Goal: Transaction & Acquisition: Subscribe to service/newsletter

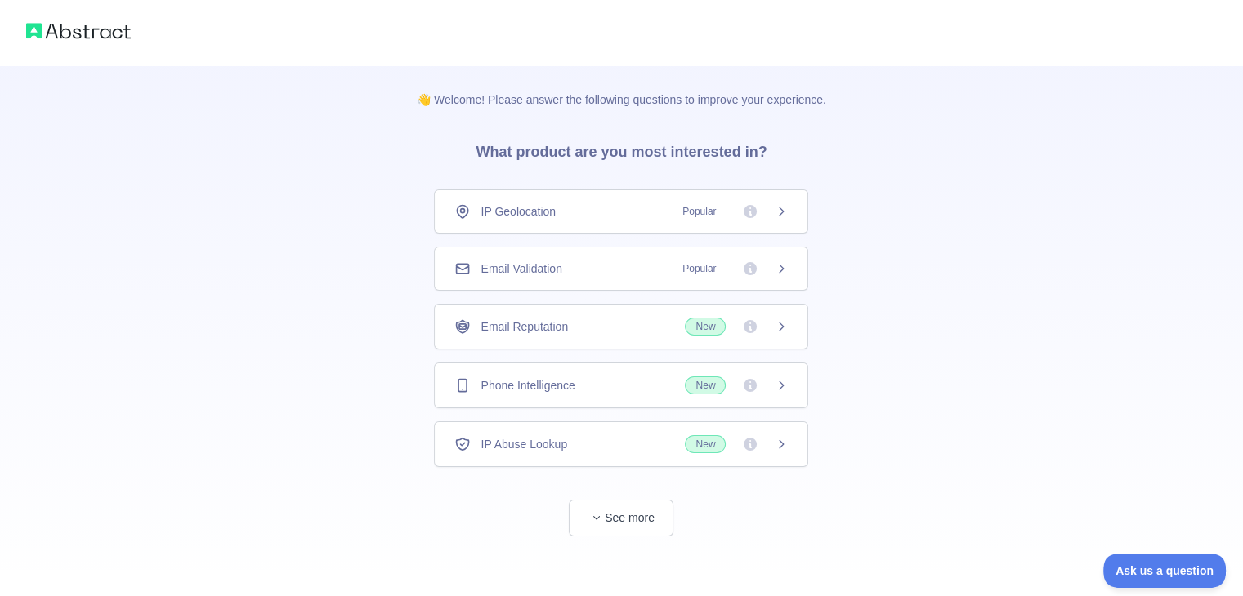
click at [781, 272] on icon at bounding box center [781, 268] width 13 height 13
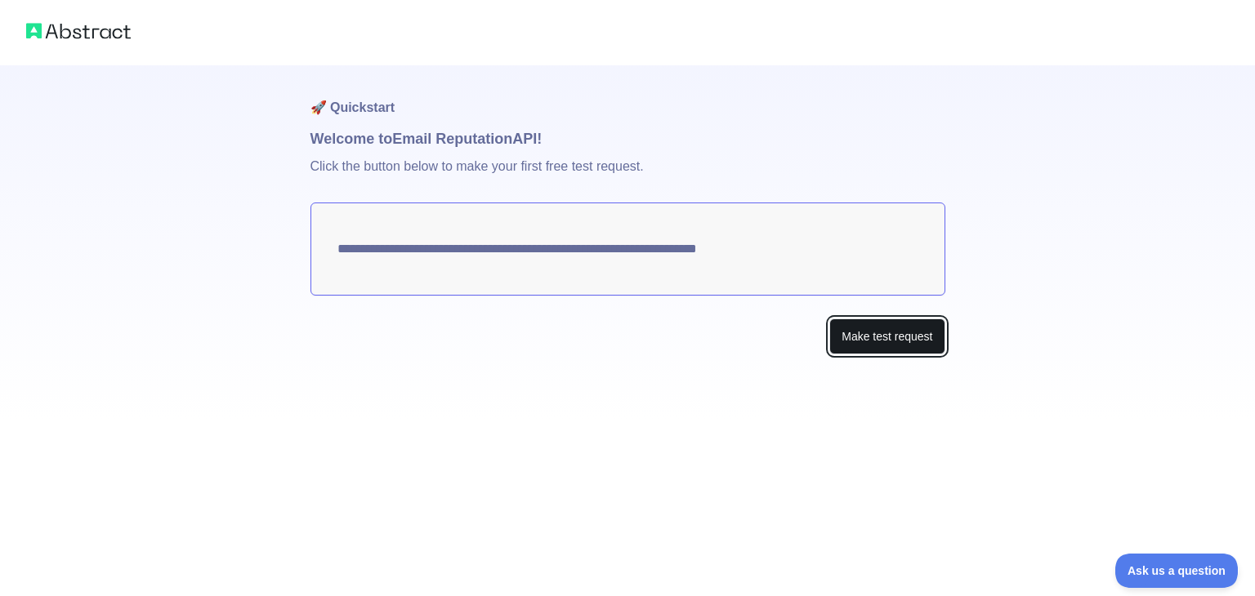
click at [898, 333] on button "Make test request" at bounding box center [886, 337] width 115 height 37
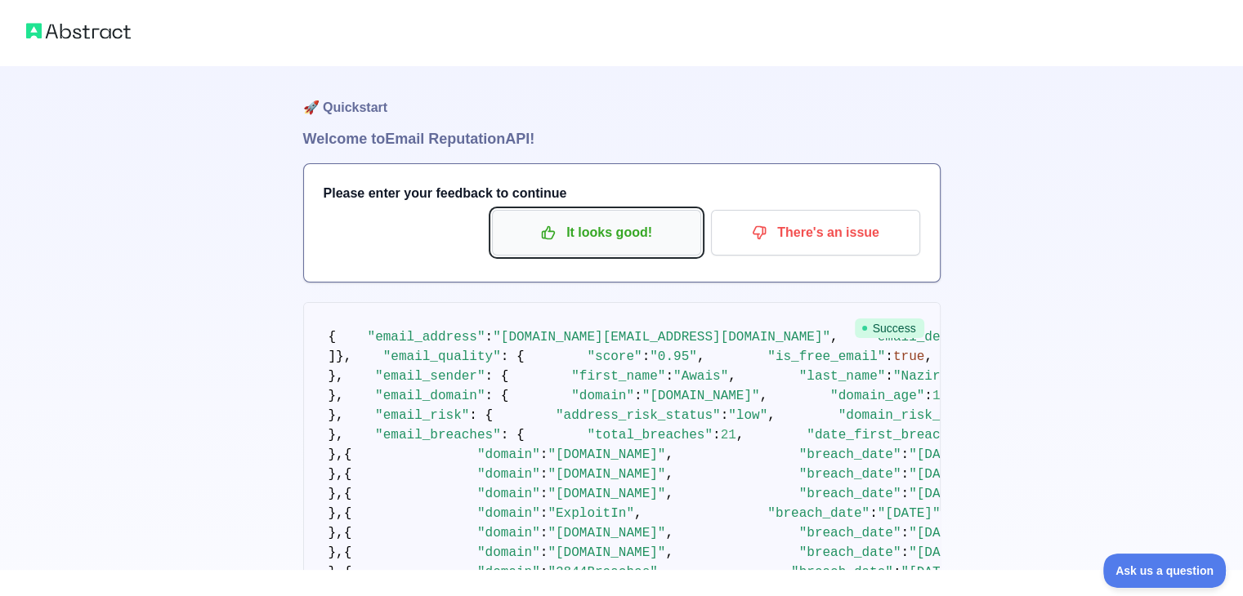
click at [627, 233] on p "It looks good!" at bounding box center [596, 233] width 185 height 28
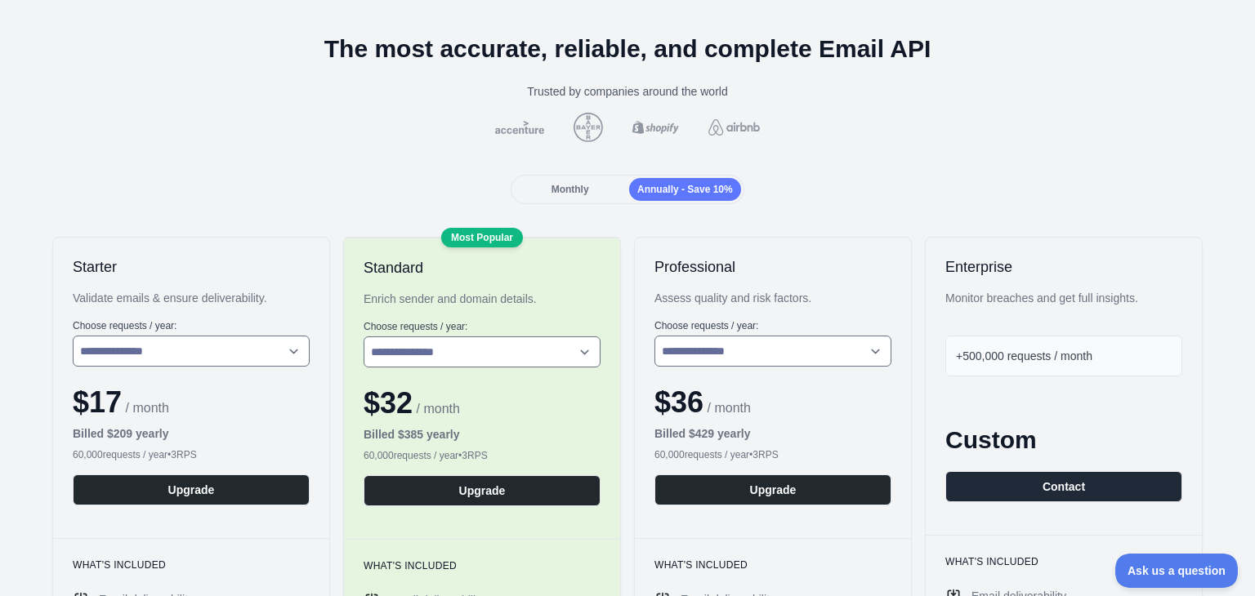
scroll to position [65, 0]
click at [578, 190] on span "Monthly" at bounding box center [571, 189] width 38 height 11
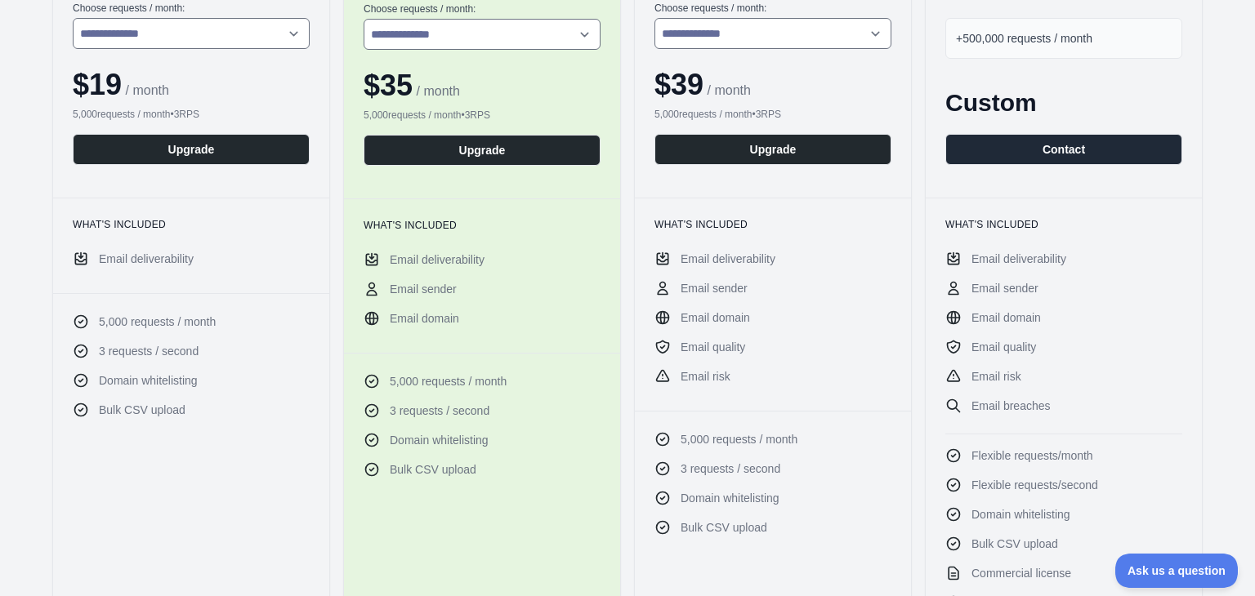
scroll to position [0, 0]
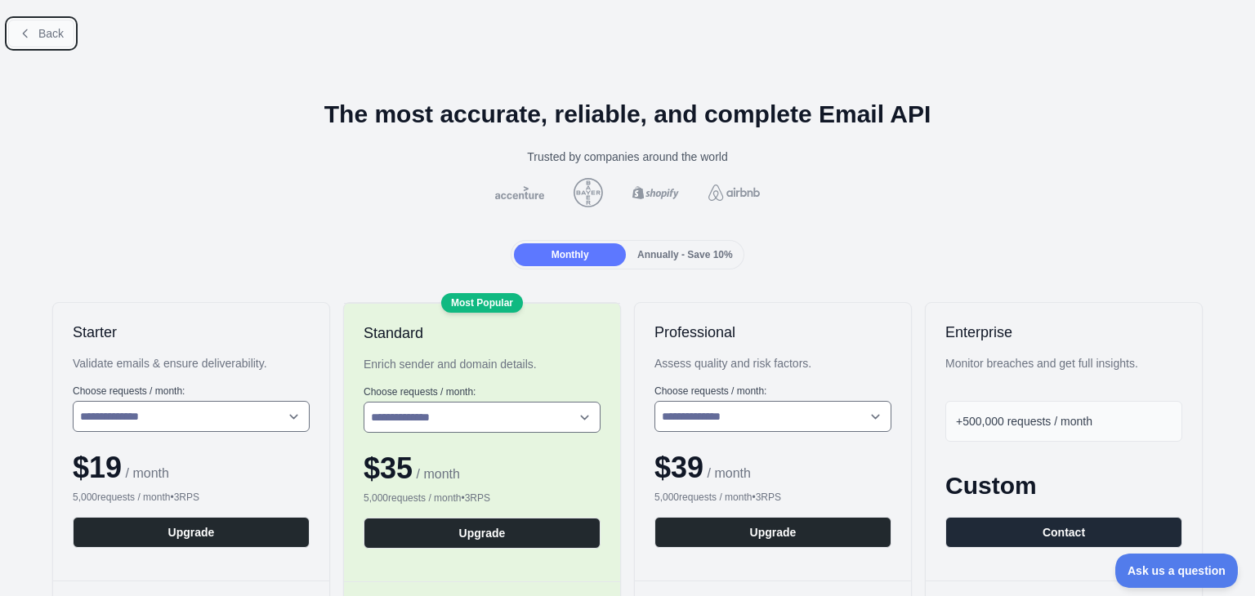
click at [42, 38] on span "Back" at bounding box center [50, 33] width 25 height 13
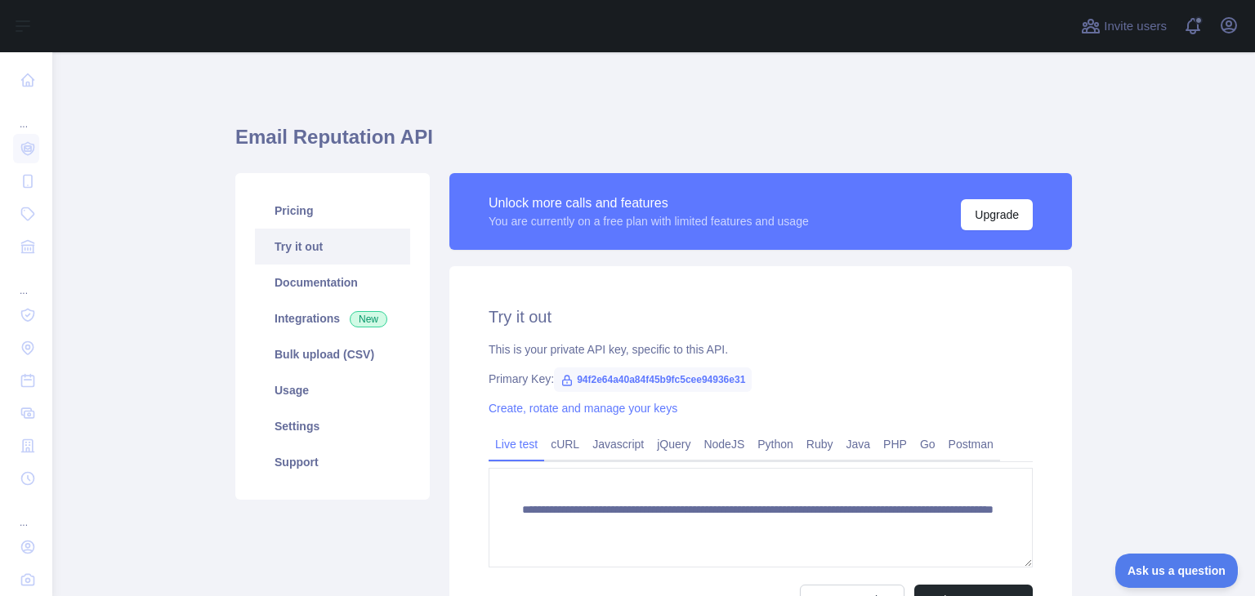
scroll to position [48, 0]
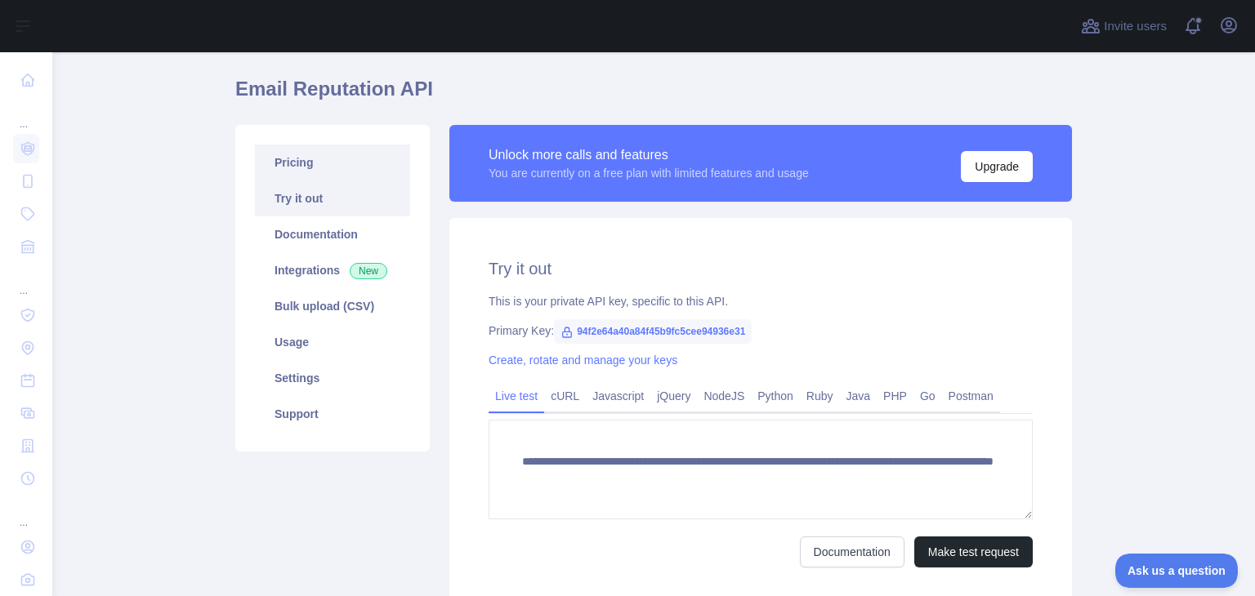
click at [304, 160] on link "Pricing" at bounding box center [332, 163] width 155 height 36
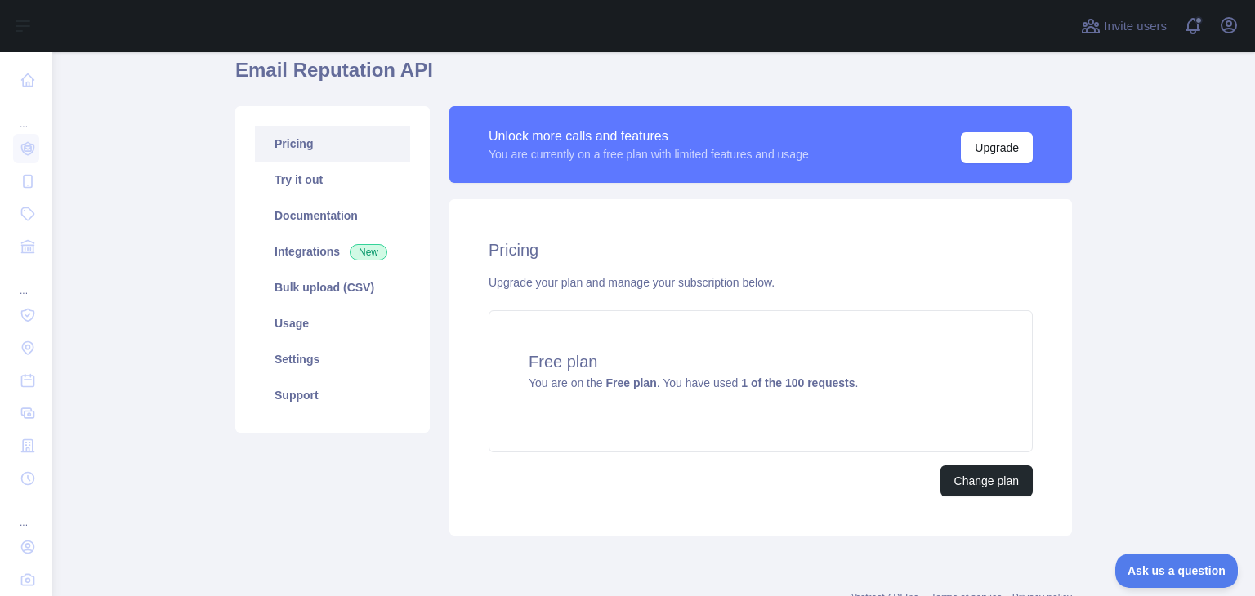
scroll to position [87, 0]
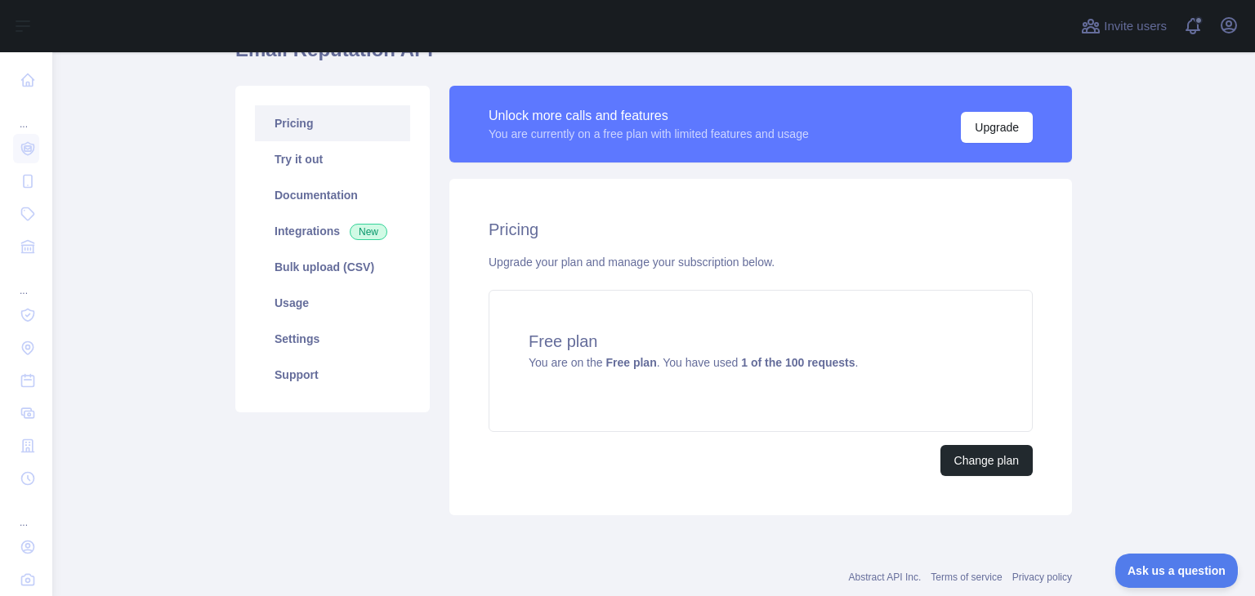
click at [297, 118] on link "Pricing" at bounding box center [332, 123] width 155 height 36
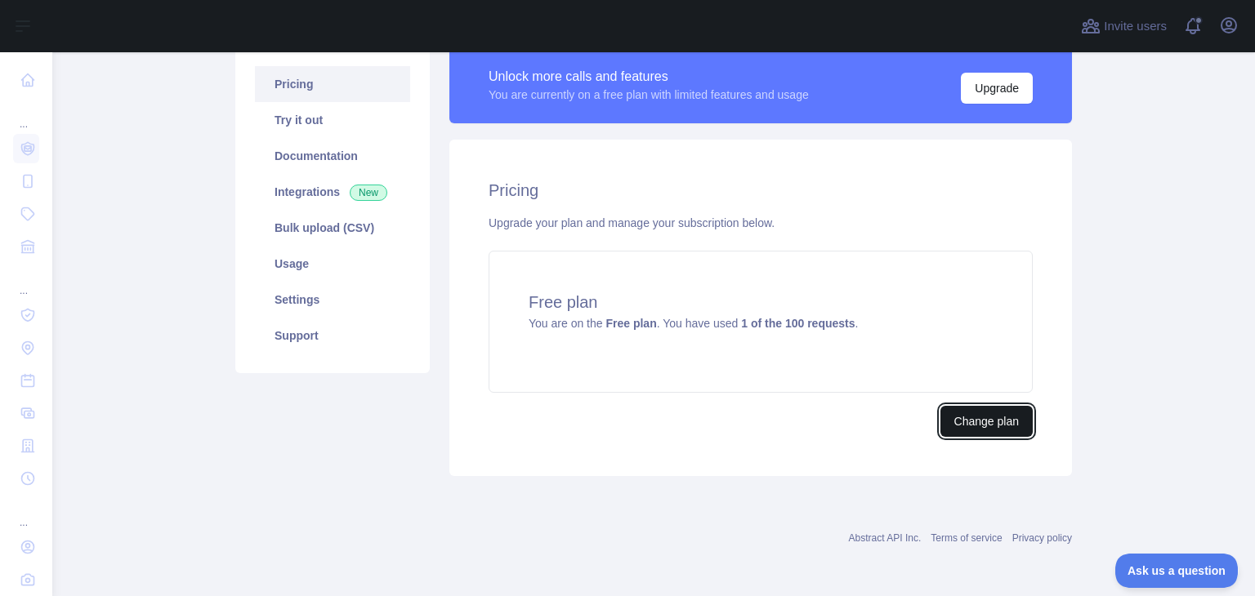
click at [967, 422] on button "Change plan" at bounding box center [986, 421] width 92 height 31
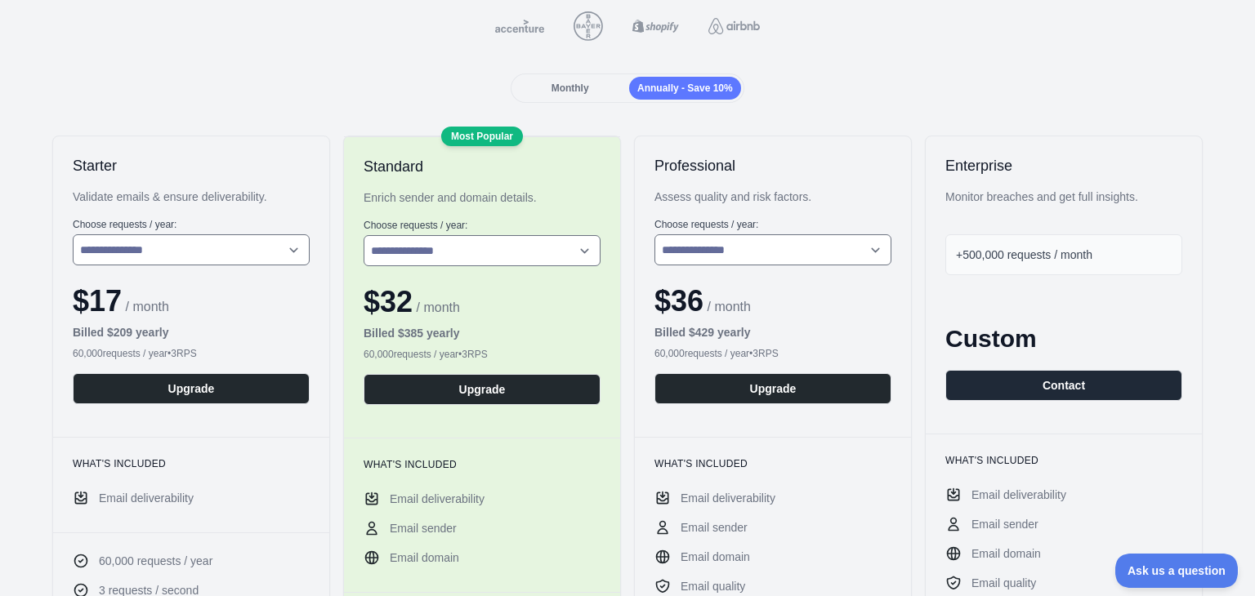
scroll to position [168, 0]
